Goal: Check status: Check status

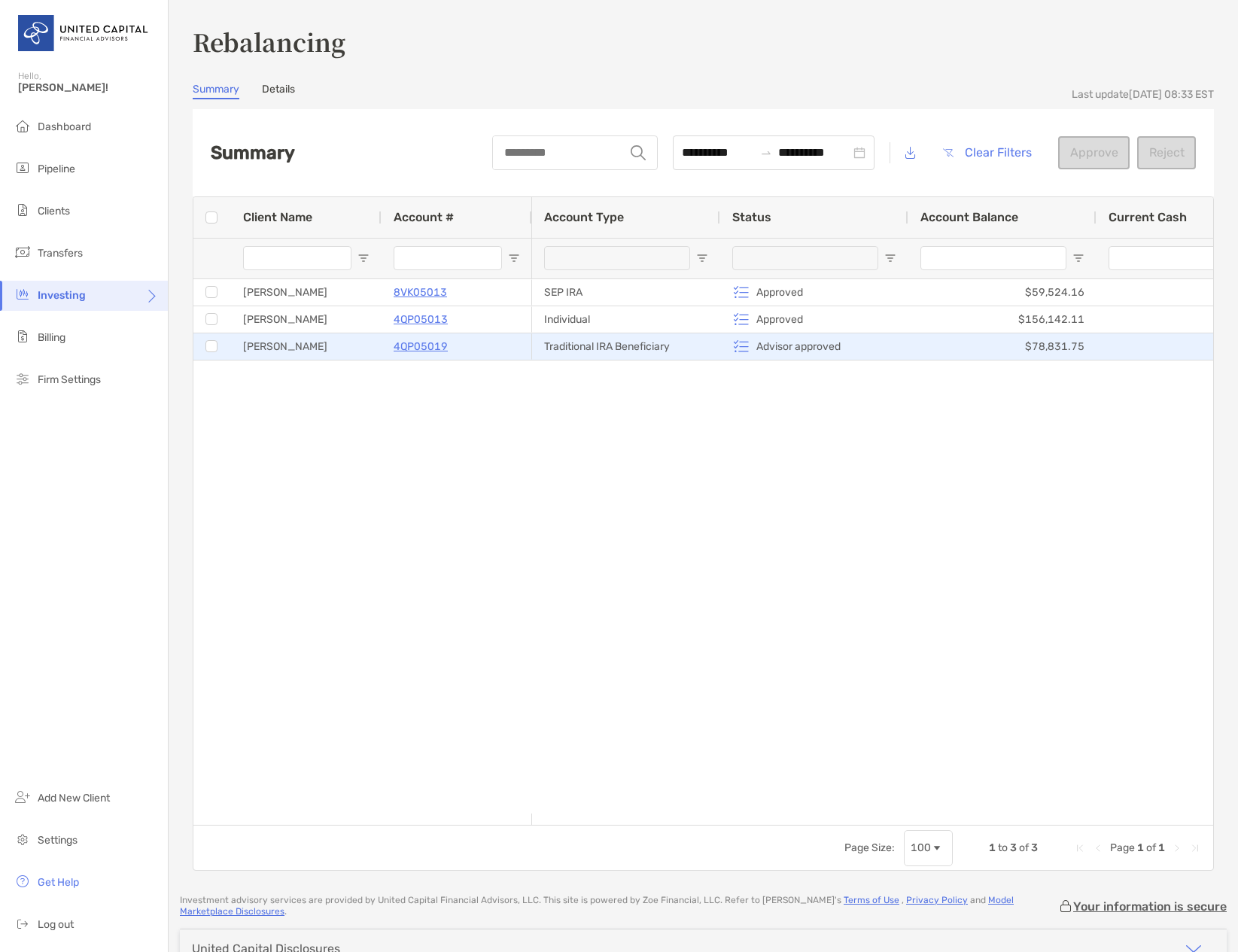
click at [429, 345] on p "4QP05019" at bounding box center [421, 347] width 55 height 19
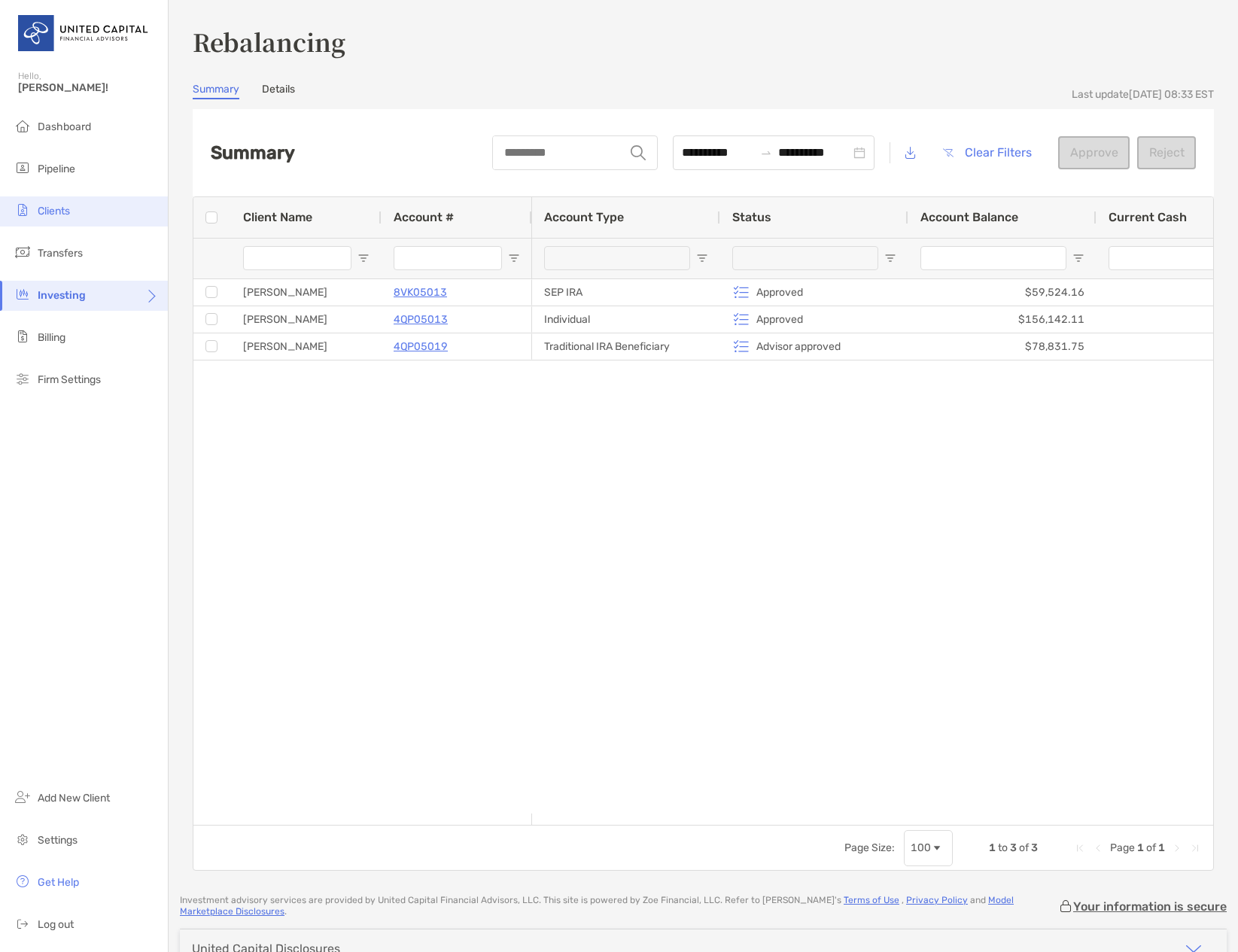
click at [42, 209] on span "Clients" at bounding box center [54, 211] width 32 height 13
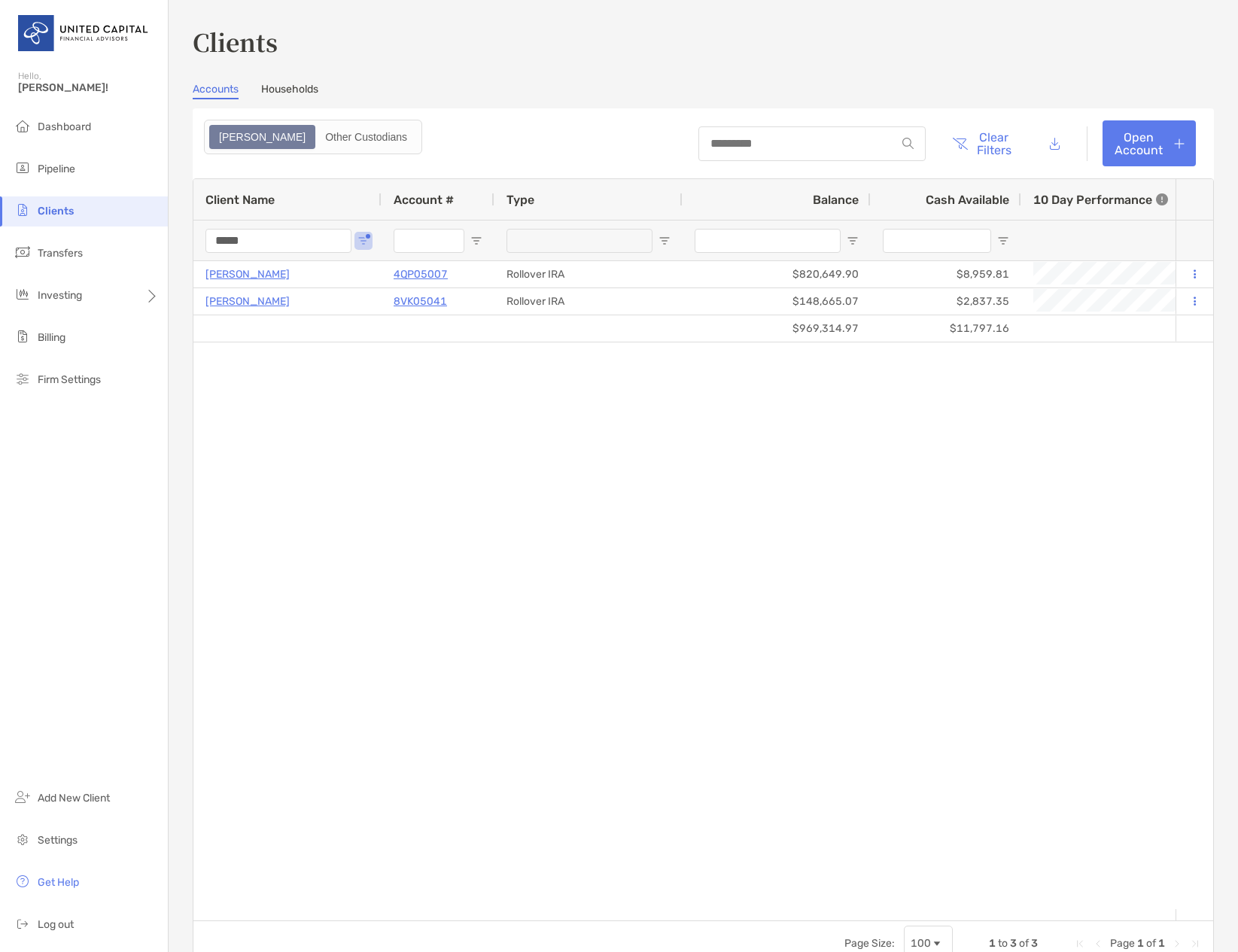
drag, startPoint x: 274, startPoint y: 237, endPoint x: 163, endPoint y: 234, distance: 111.0
click at [163, 234] on div "Clients Hello, [PERSON_NAME]! Dashboard Pipeline Clients Transfers Investing Bi…" at bounding box center [619, 476] width 1238 height 952
type input "****"
click at [48, 292] on span "Investing" at bounding box center [60, 295] width 44 height 13
click at [208, 327] on span "Rebalancing" at bounding box center [211, 325] width 60 height 13
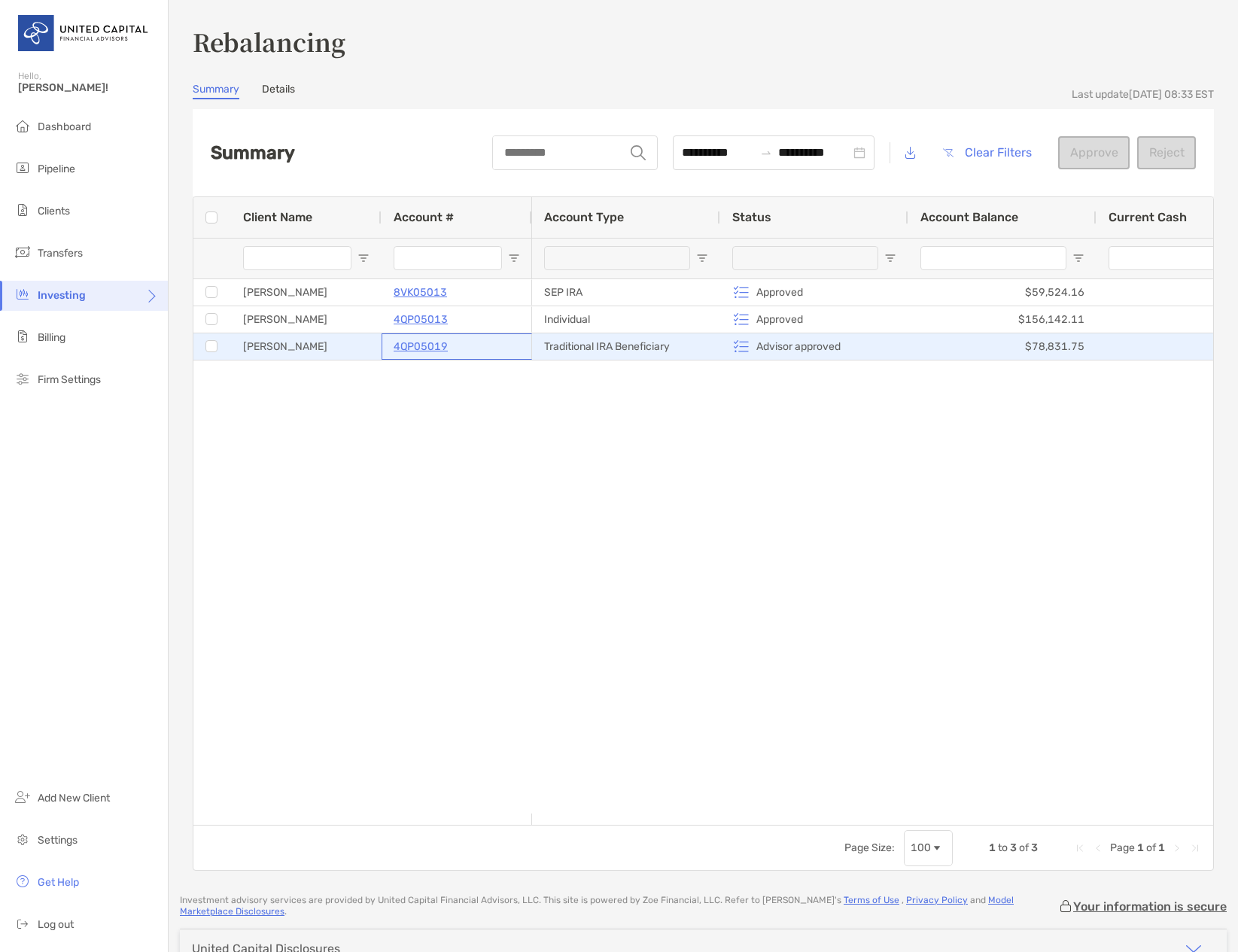
click at [416, 348] on p "4QP05019" at bounding box center [421, 347] width 55 height 19
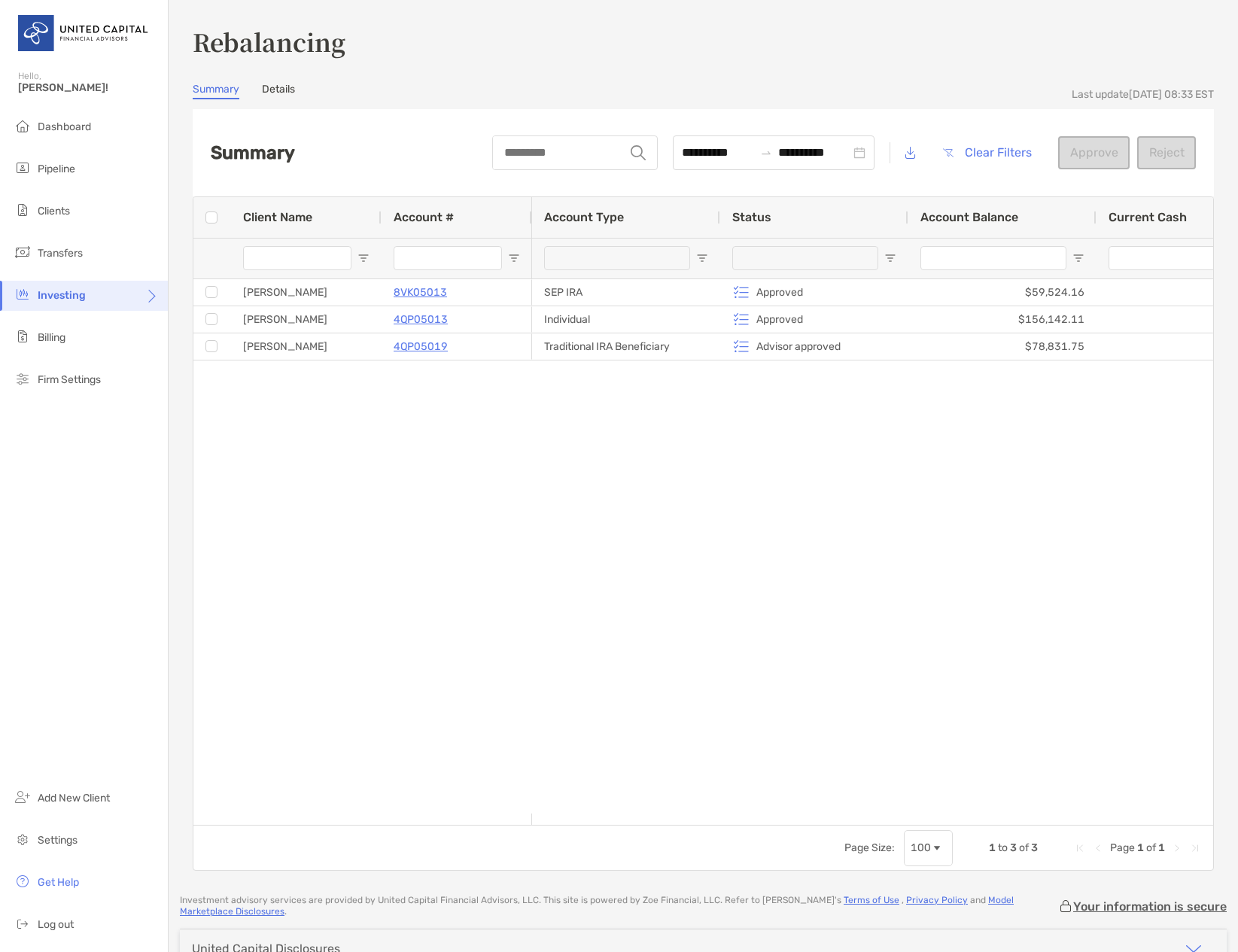
click at [434, 528] on div "[PERSON_NAME] 8VK05013 [PERSON_NAME] 4QP05013 [PERSON_NAME] 4QP05019 SEP IRA Ap…" at bounding box center [703, 546] width 1020 height 534
click at [53, 209] on span "Clients" at bounding box center [54, 211] width 32 height 13
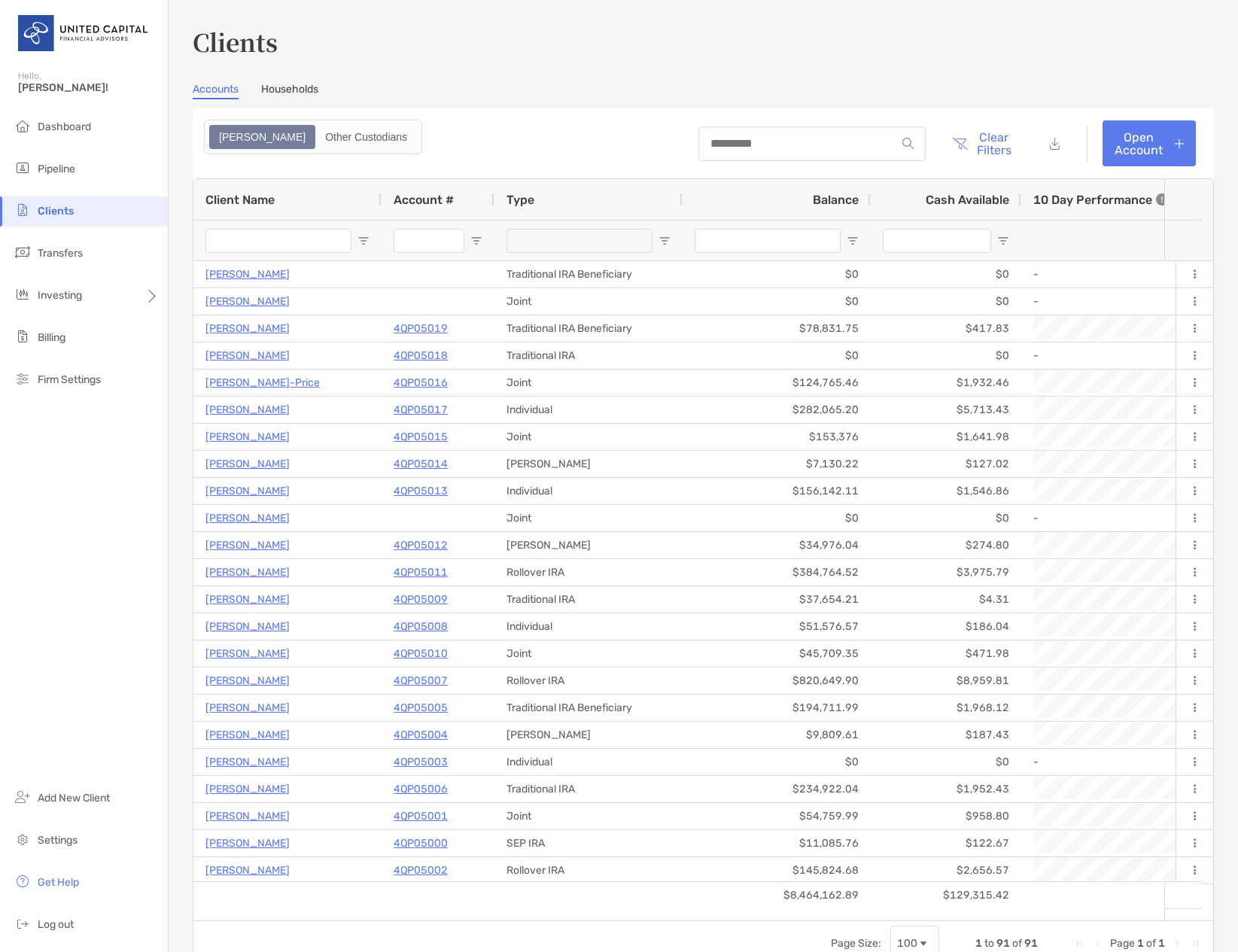
type input "****"
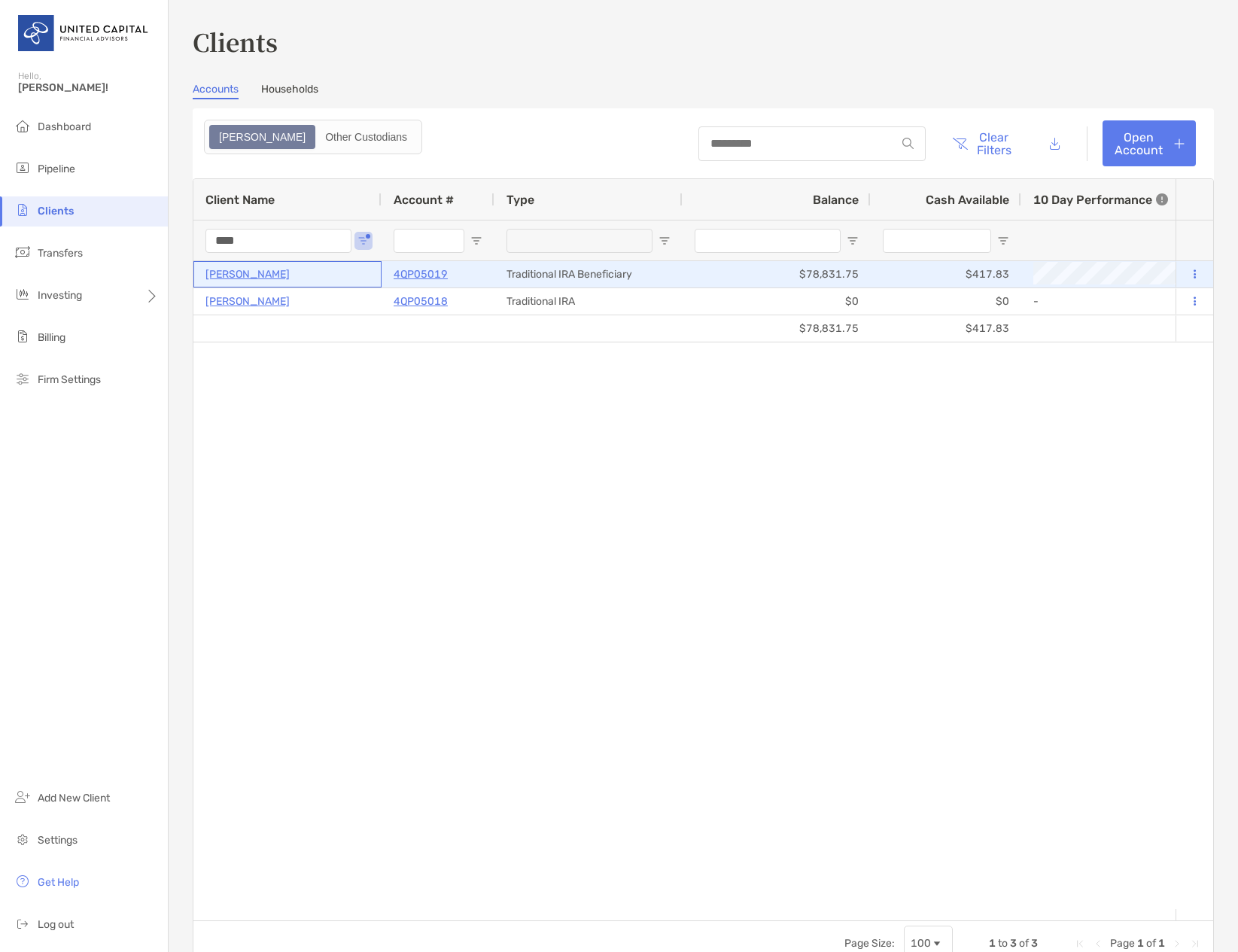
click at [226, 272] on p "[PERSON_NAME]" at bounding box center [247, 274] width 84 height 19
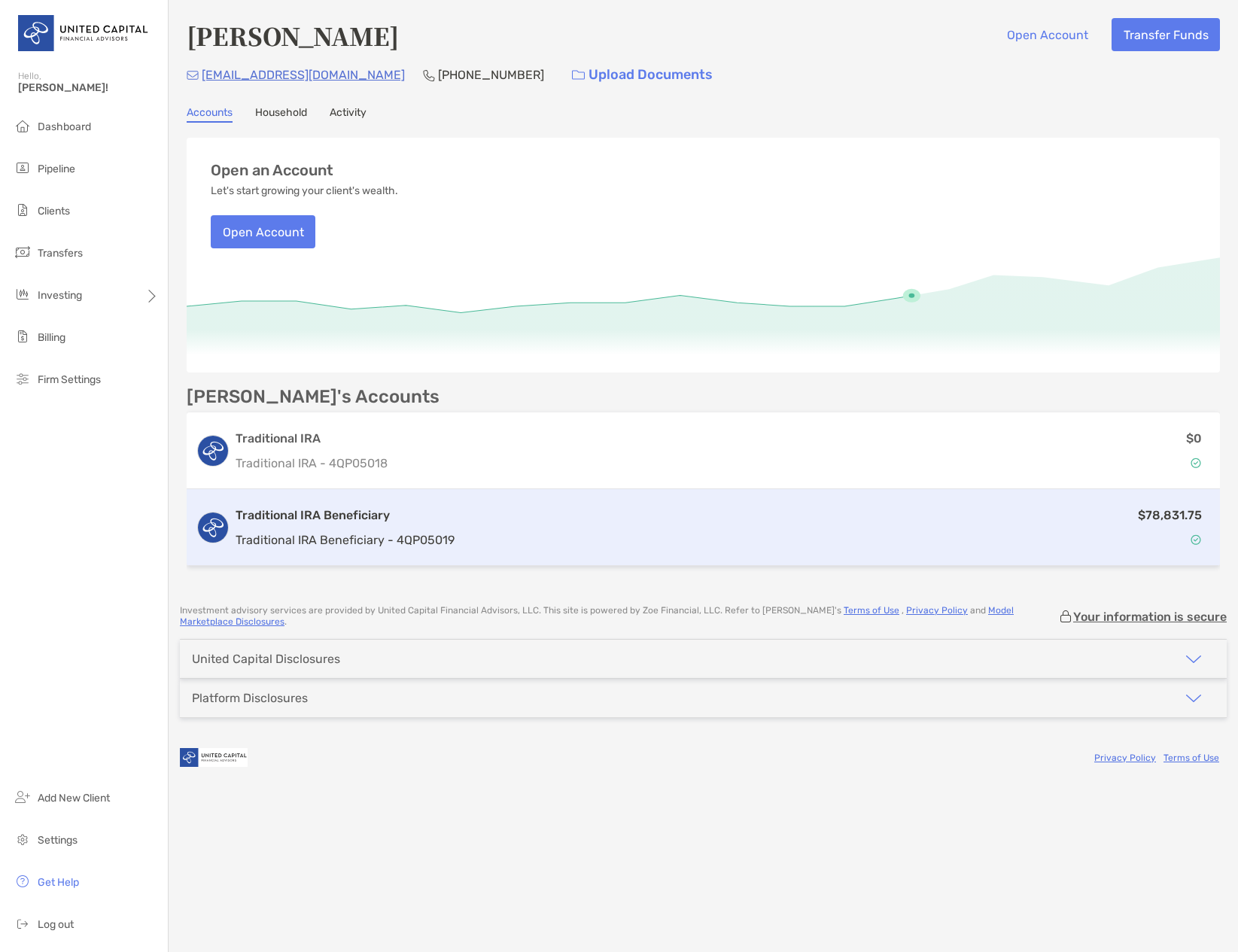
click at [563, 516] on div "$78,831.75" at bounding box center [836, 527] width 750 height 43
